Goal: Information Seeking & Learning: Learn about a topic

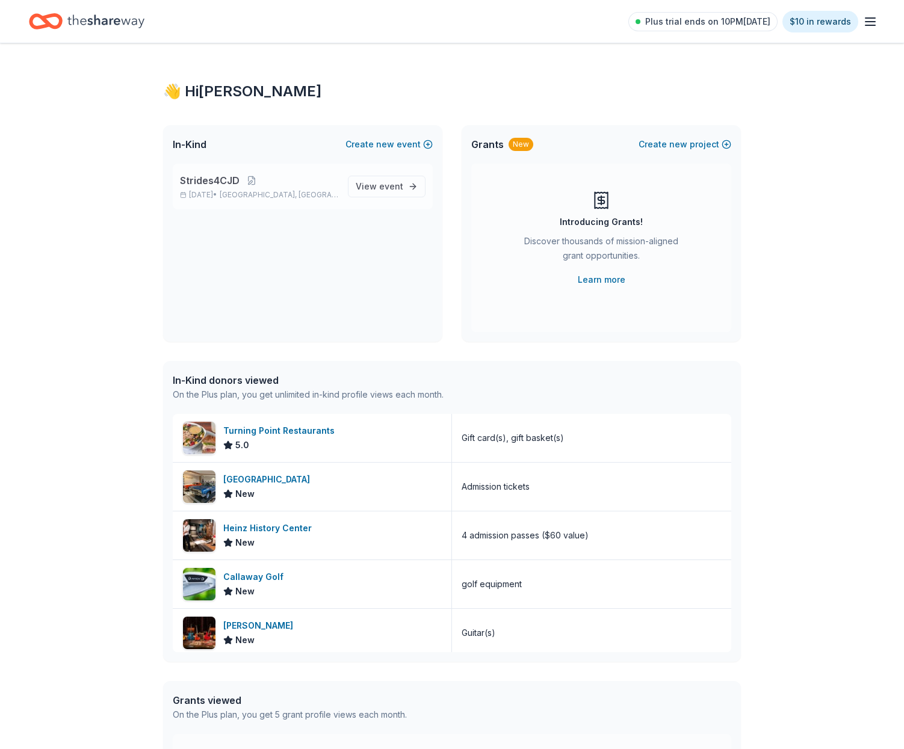
click at [226, 184] on span "Strides4CJD" at bounding box center [210, 180] width 60 height 14
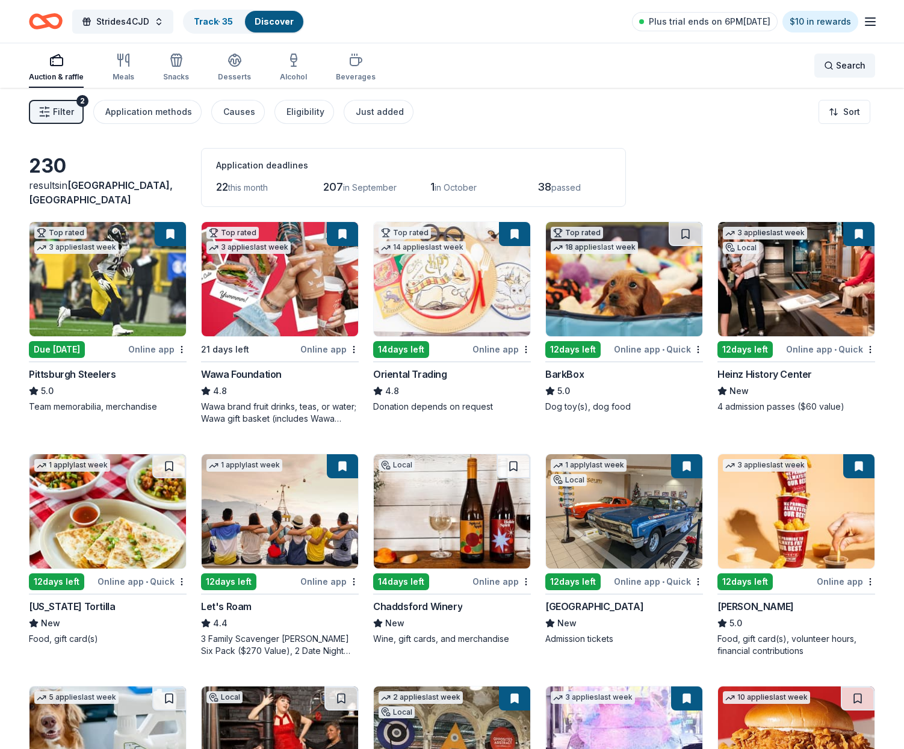
click at [829, 66] on div "Search" at bounding box center [845, 65] width 42 height 14
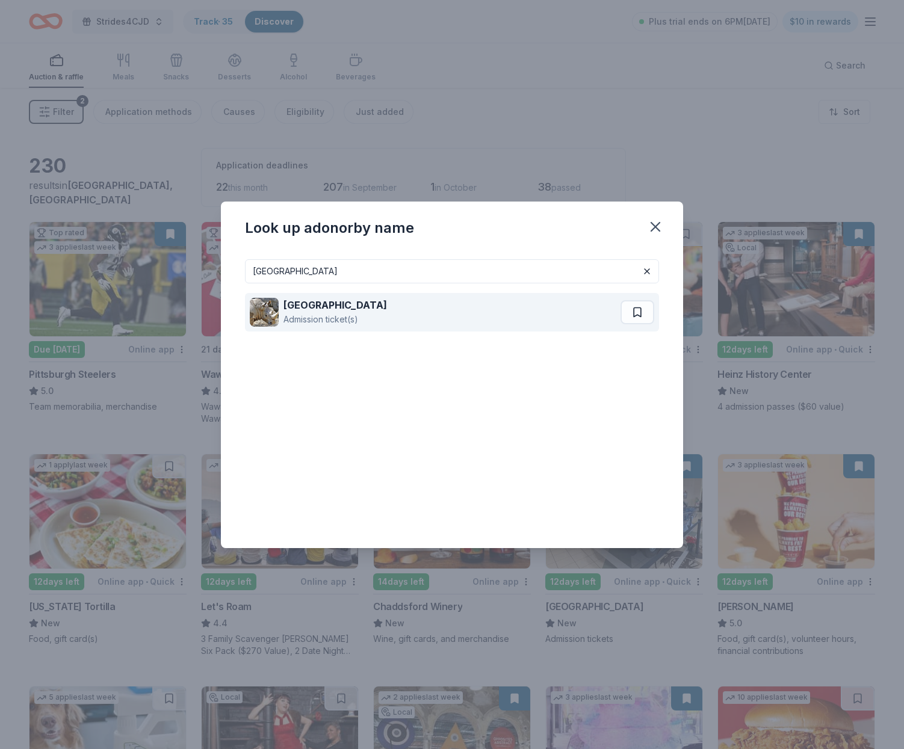
type input "[GEOGRAPHIC_DATA]"
click at [297, 306] on strong "[GEOGRAPHIC_DATA]" at bounding box center [336, 305] width 104 height 12
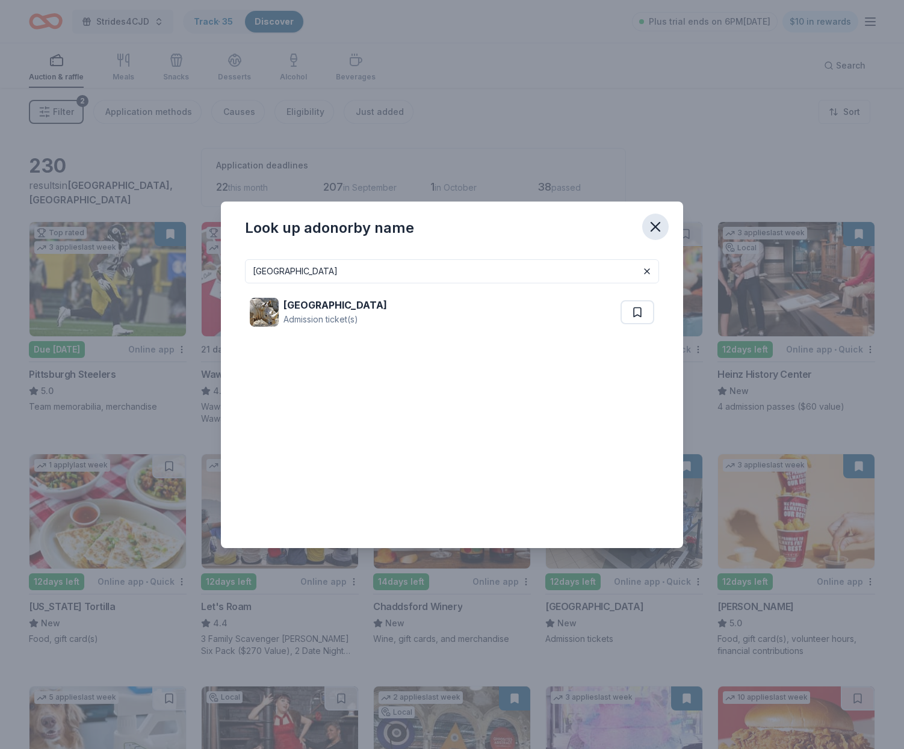
click at [652, 223] on icon "button" at bounding box center [655, 227] width 8 height 8
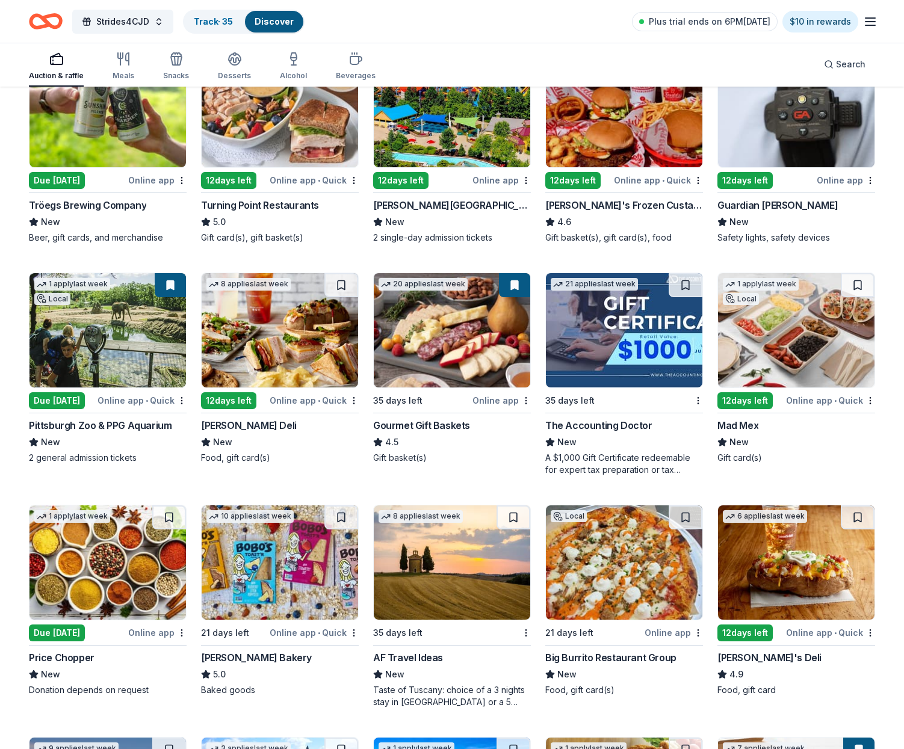
scroll to position [866, 0]
click at [135, 349] on img at bounding box center [107, 330] width 157 height 114
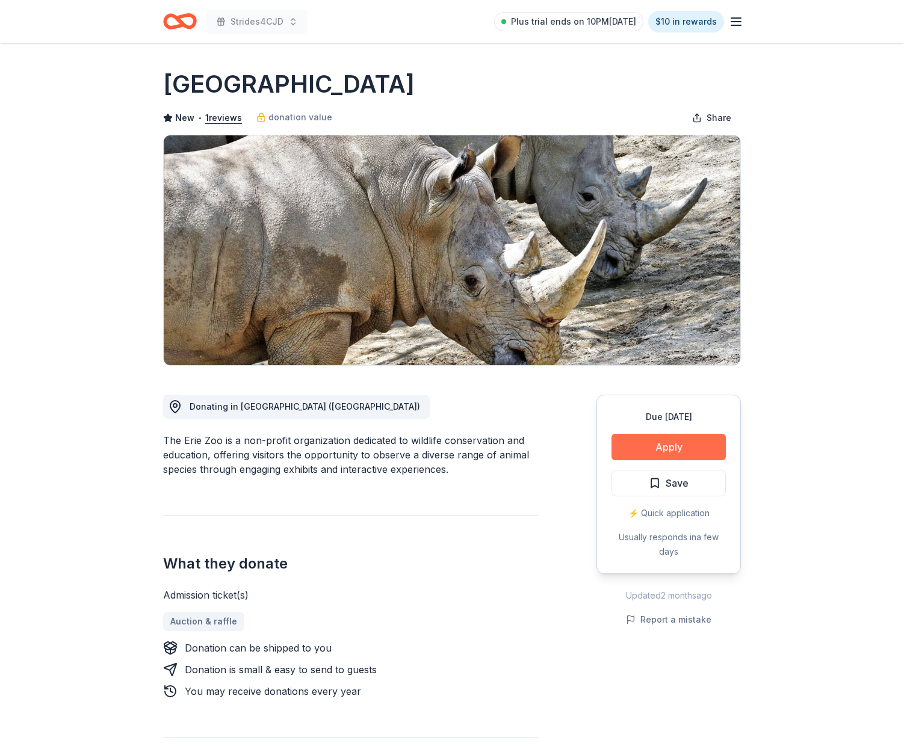
click at [652, 444] on button "Apply" at bounding box center [669, 447] width 114 height 26
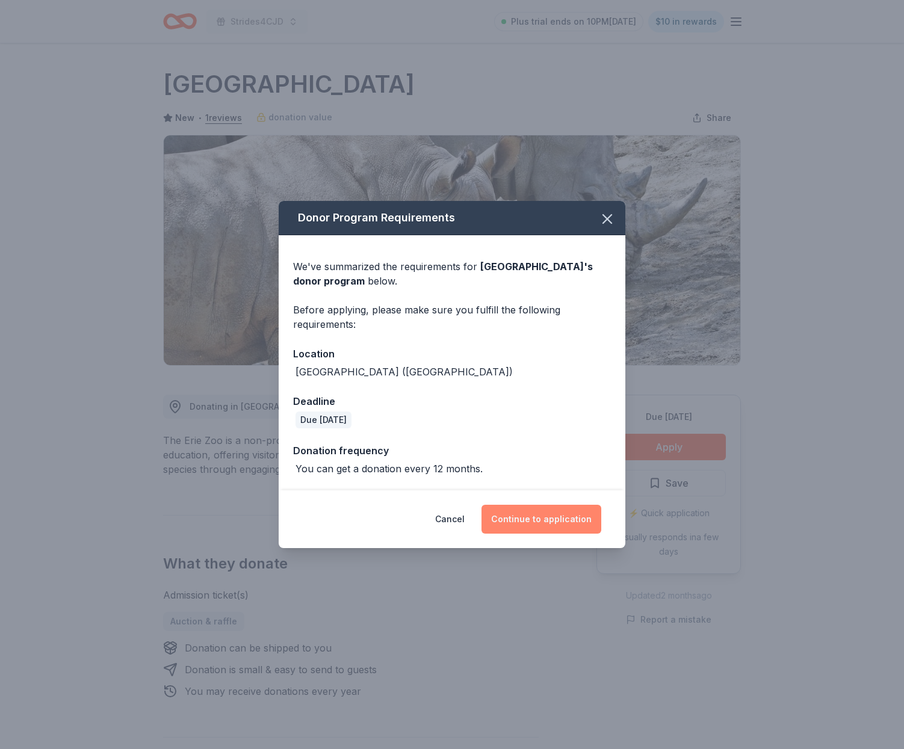
click at [539, 515] on button "Continue to application" at bounding box center [542, 519] width 120 height 29
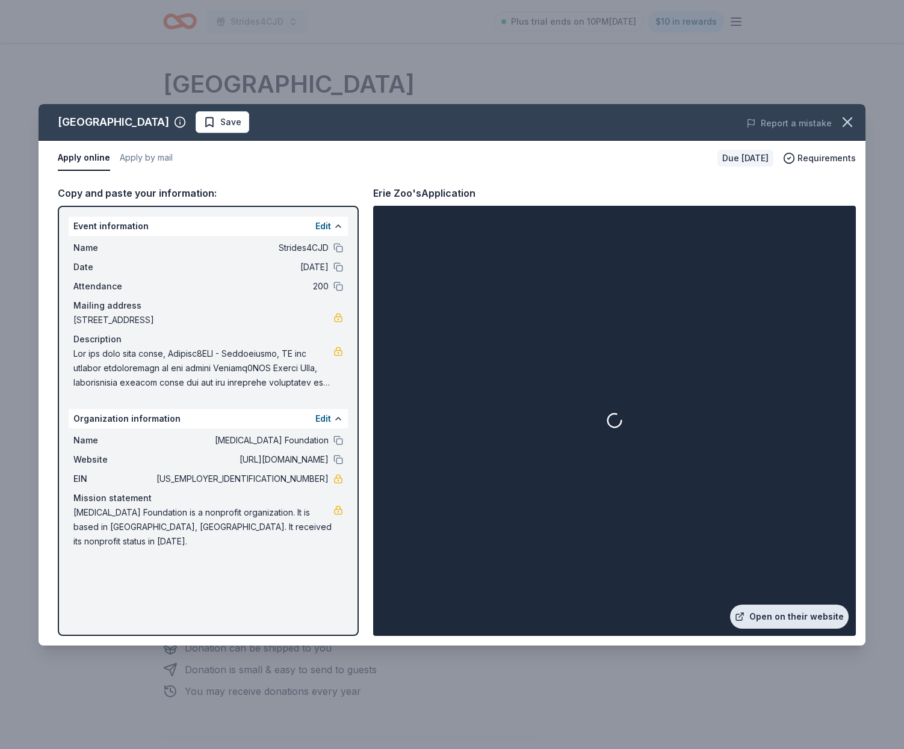
click at [767, 613] on link "Open on their website" at bounding box center [789, 617] width 119 height 24
